Goal: Information Seeking & Learning: Learn about a topic

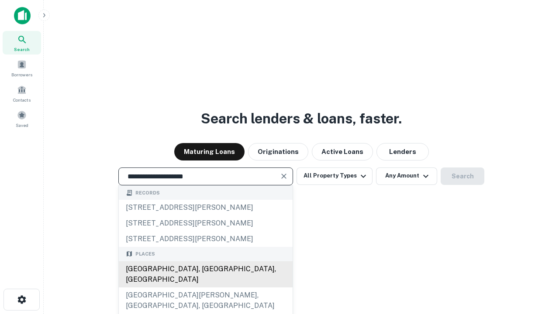
click at [205, 288] on div "[GEOGRAPHIC_DATA], [GEOGRAPHIC_DATA], [GEOGRAPHIC_DATA]" at bounding box center [206, 275] width 174 height 26
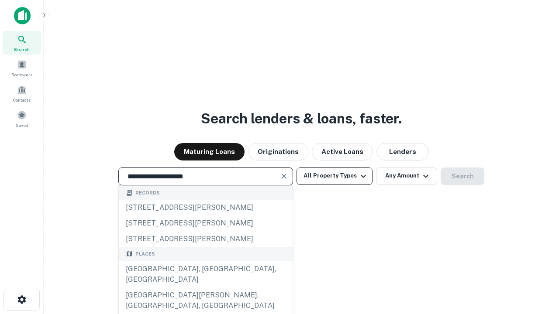
type input "**********"
click at [335, 176] on button "All Property Types" at bounding box center [335, 176] width 76 height 17
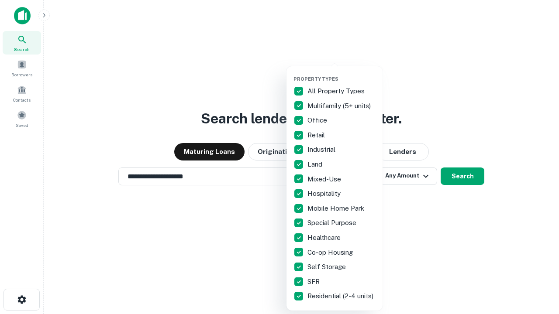
click at [342, 73] on button "button" at bounding box center [341, 73] width 96 height 0
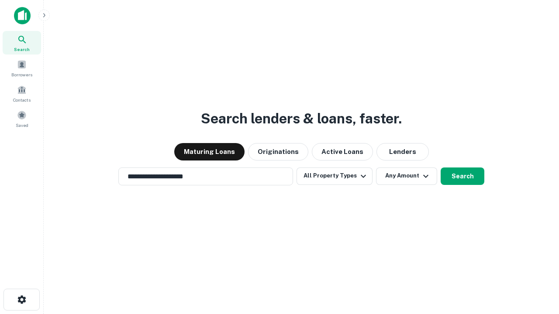
scroll to position [14, 0]
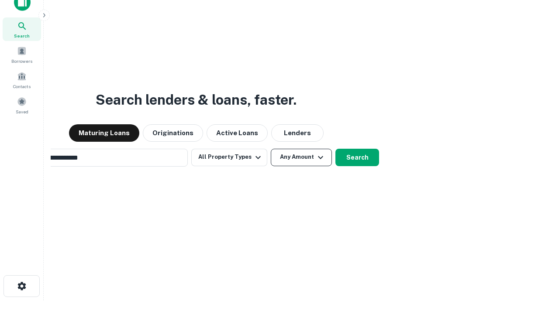
click at [271, 149] on button "Any Amount" at bounding box center [301, 157] width 61 height 17
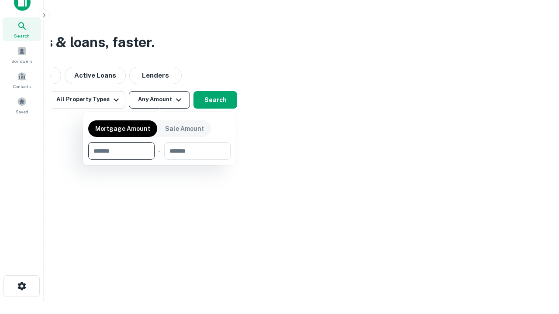
scroll to position [14, 0]
type input "*******"
click at [159, 160] on button "button" at bounding box center [159, 160] width 142 height 0
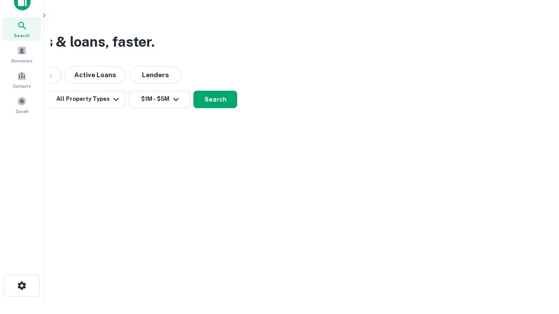
scroll to position [5, 161]
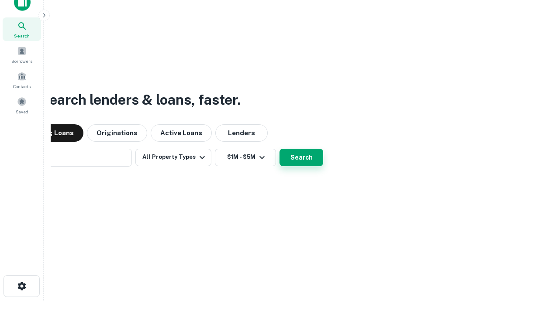
click at [280, 149] on button "Search" at bounding box center [302, 157] width 44 height 17
